Goal: Find contact information: Find contact information

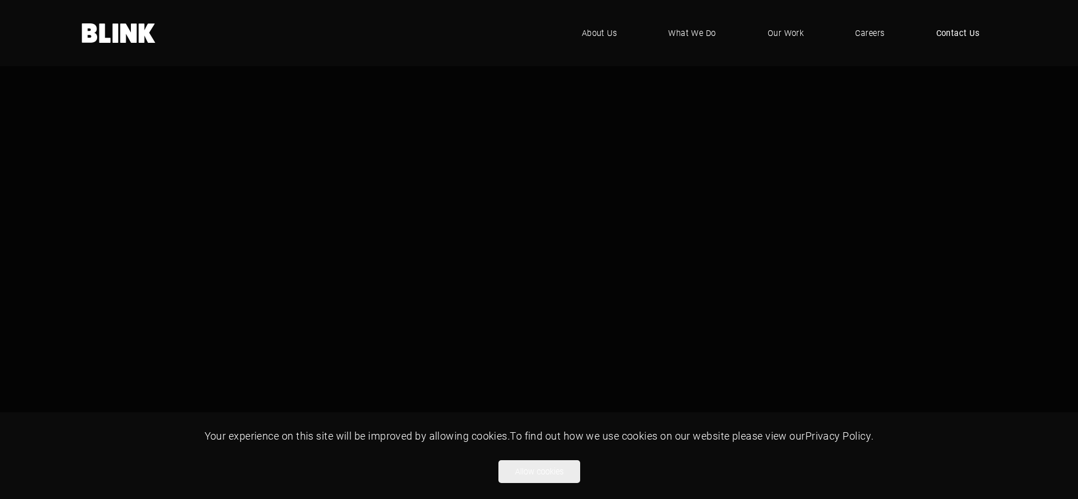
click at [959, 33] on span "Contact Us" at bounding box center [957, 33] width 43 height 13
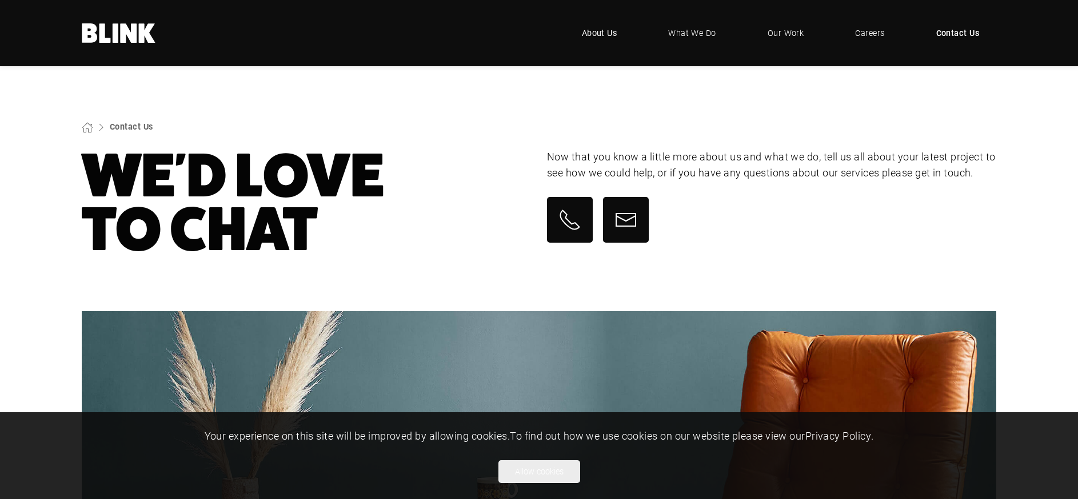
drag, startPoint x: 605, startPoint y: 34, endPoint x: 597, endPoint y: 34, distance: 7.4
click at [600, 34] on span "About Us" at bounding box center [599, 33] width 35 height 13
